Goal: Check status: Check status

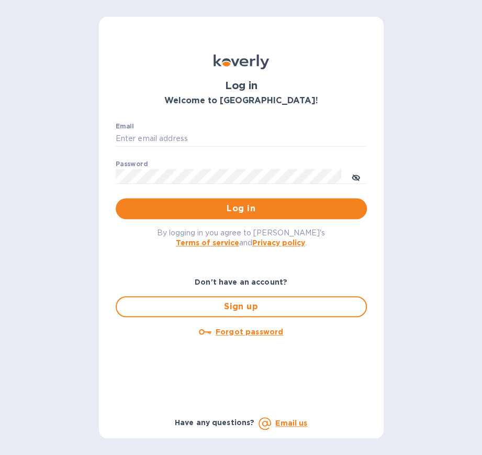
type input "[EMAIL_ADDRESS][DOMAIN_NAME]"
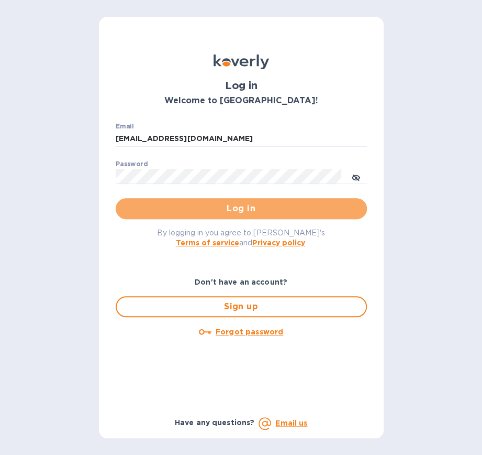
click at [213, 210] on button "Log in" at bounding box center [241, 208] width 251 height 21
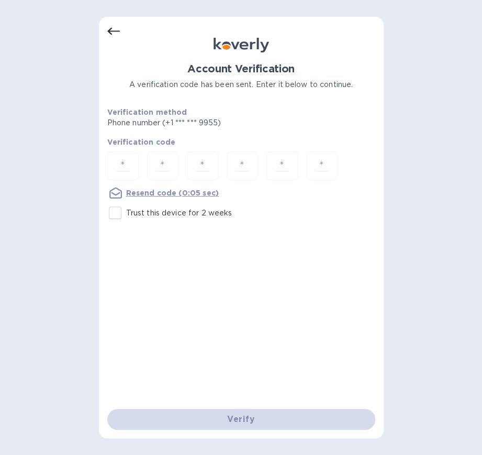
click at [117, 163] on input "number" at bounding box center [123, 165] width 22 height 19
type input "4"
type input "6"
type input "7"
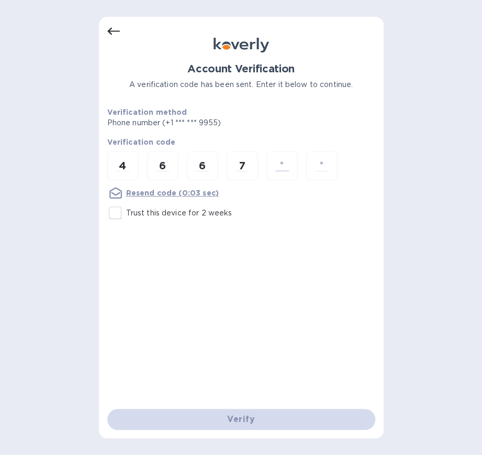
type input "7"
type input "0"
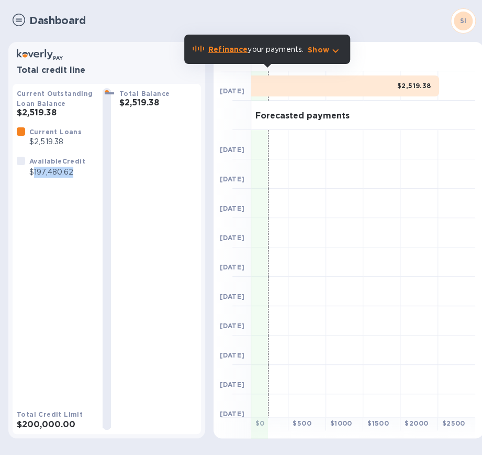
drag, startPoint x: 34, startPoint y: 174, endPoint x: 75, endPoint y: 180, distance: 41.8
click at [75, 180] on div "Available Credit $197,480.62" at bounding box center [57, 166] width 60 height 26
copy p "197,480.62"
drag, startPoint x: 24, startPoint y: 335, endPoint x: 28, endPoint y: 276, distance: 58.8
click at [24, 335] on div "Current Loans $2,519.38 Available Credit $197,480.62" at bounding box center [55, 263] width 77 height 274
